Goal: Task Accomplishment & Management: Complete application form

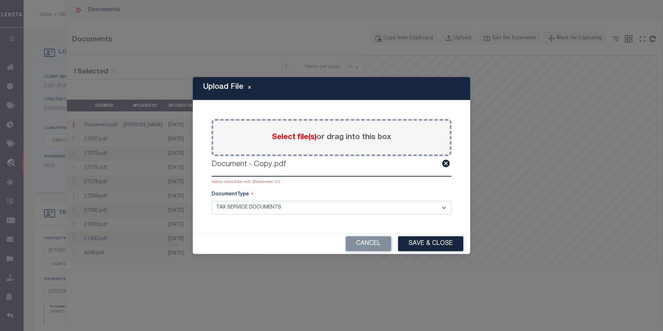
select select "10"
select select "NonEscrow"
select select "TAX"
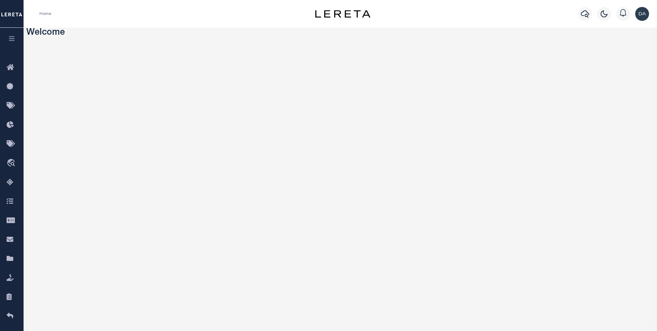
click at [9, 36] on icon "button" at bounding box center [12, 38] width 8 height 6
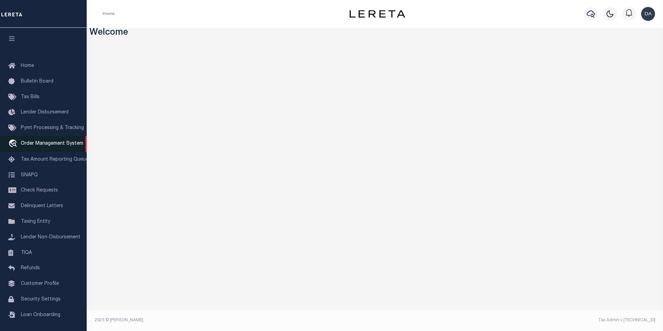
click at [65, 148] on link "travel_explore Order Management System" at bounding box center [43, 144] width 87 height 16
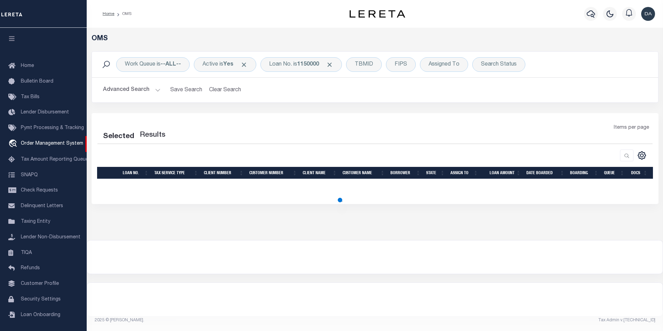
select select "200"
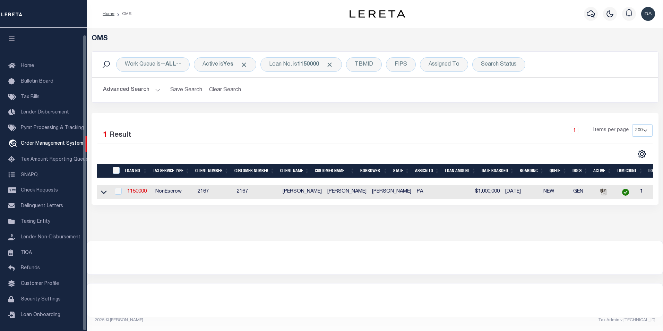
scroll to position [7, 0]
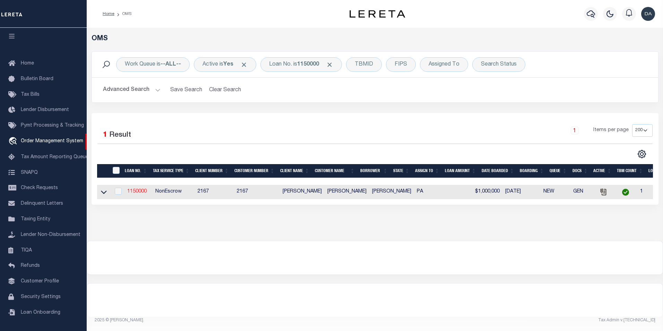
click at [134, 191] on link "1150000" at bounding box center [136, 191] width 19 height 5
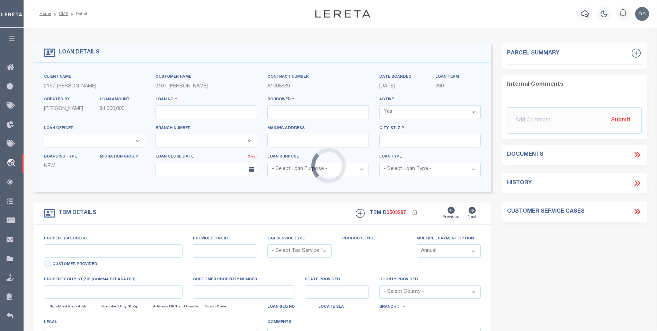
type input "1150000"
type input "[PERSON_NAME]"
select select
type input "[DATE]"
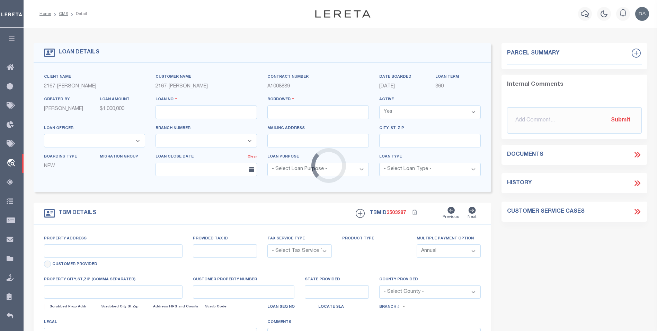
select select "10"
select select "NonEscrow"
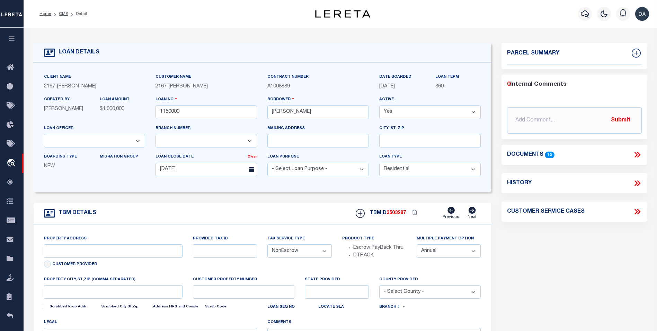
type input "[STREET_ADDRESS]"
select select
type input "[GEOGRAPHIC_DATA] [GEOGRAPHIC_DATA] 19148-4608"
type input "PA"
select select
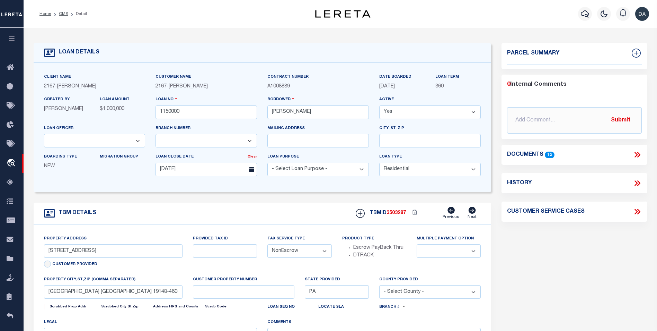
click at [636, 152] on icon at bounding box center [636, 155] width 3 height 6
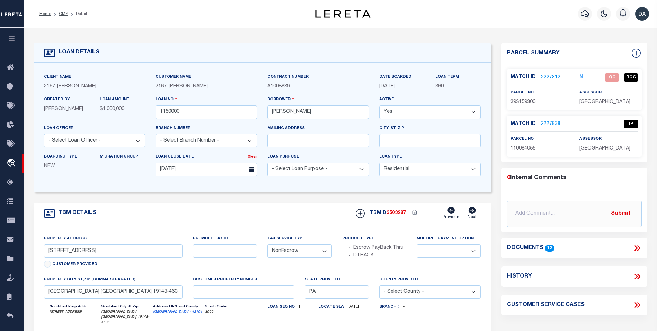
click at [639, 246] on icon at bounding box center [638, 248] width 3 height 6
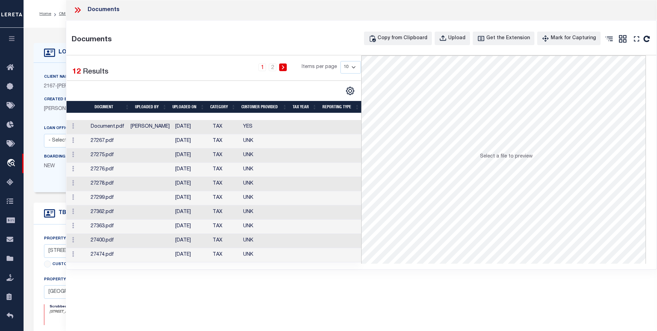
click at [156, 292] on div "Documents Documents Copy from Clipboard Upload Get the Extension Mark for Captu…" at bounding box center [362, 156] width 592 height 312
click at [88, 141] on td at bounding box center [77, 141] width 21 height 14
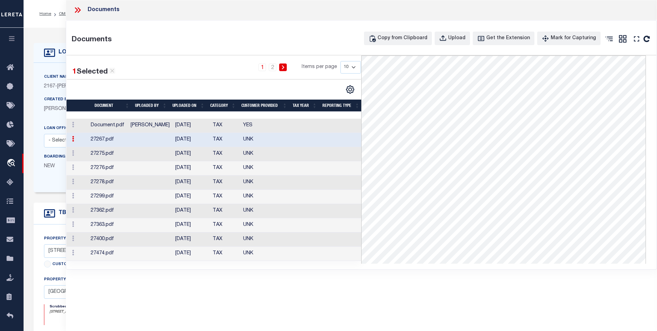
click at [114, 141] on td "27267.pdf" at bounding box center [108, 140] width 40 height 14
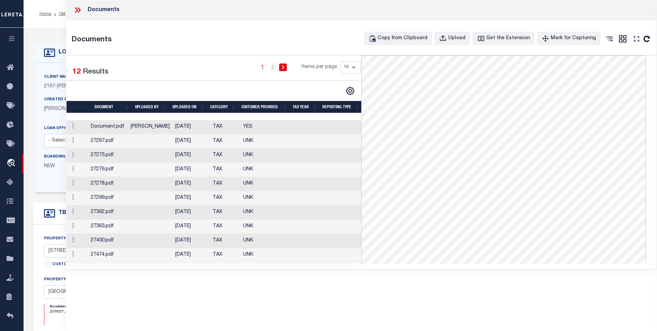
click at [135, 141] on td at bounding box center [150, 141] width 45 height 14
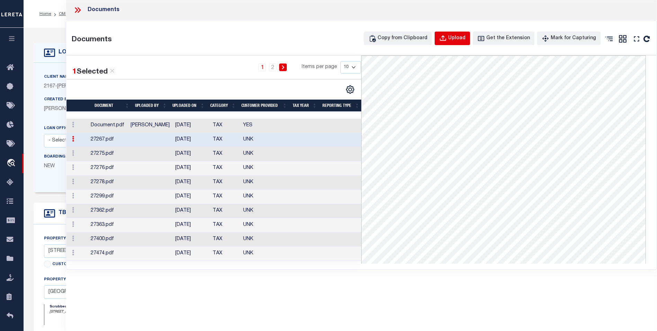
click at [459, 38] on div "Upload" at bounding box center [456, 39] width 17 height 8
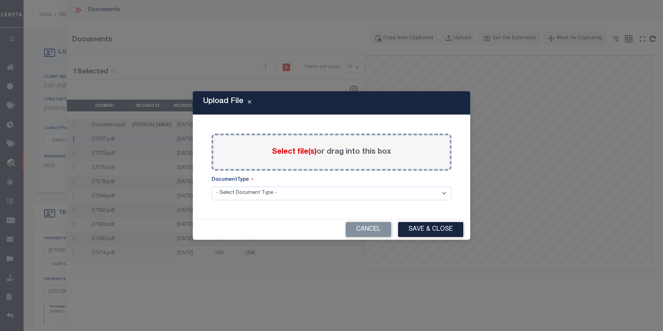
click at [290, 154] on span "Select file(s)" at bounding box center [294, 152] width 45 height 8
click at [0, 0] on input "Select file(s) or drag into this box" at bounding box center [0, 0] width 0 height 0
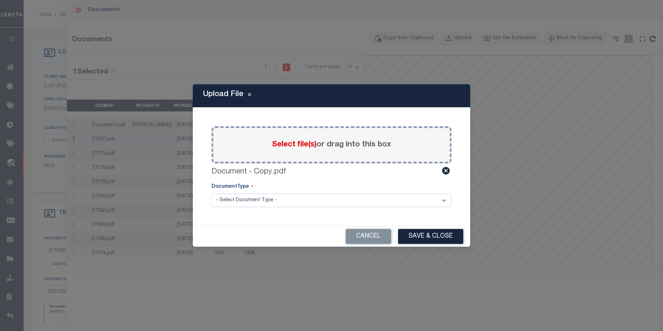
drag, startPoint x: 260, startPoint y: 202, endPoint x: 249, endPoint y: 209, distance: 13.3
click at [249, 209] on div "Paste copied image or file into this box Select file(s) or drag into this box D…" at bounding box center [331, 167] width 261 height 102
select select "LEG"
click at [211, 193] on select "- Select Document Type - LEGAL TAX SERVICE DOCUMENTS" at bounding box center [331, 200] width 240 height 14
click at [418, 235] on button "Save & Close" at bounding box center [430, 236] width 65 height 15
